Goal: Go to known website: Access a specific website the user already knows

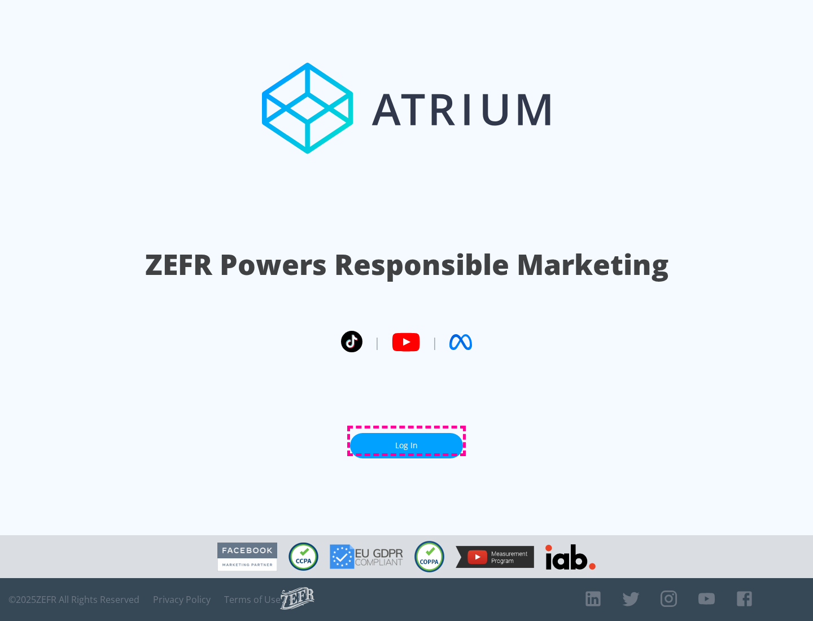
click at [407, 441] on link "Log In" at bounding box center [406, 445] width 113 height 25
